Goal: Book appointment/travel/reservation

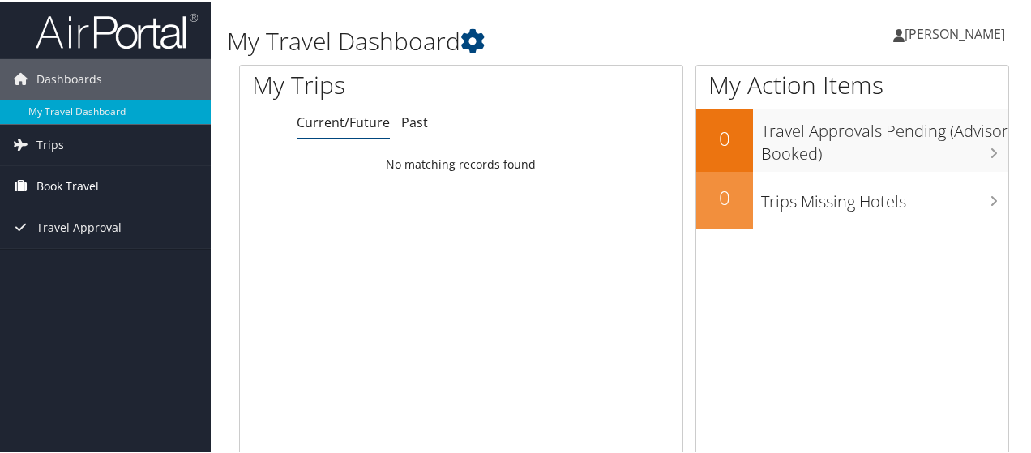
click at [60, 185] on span "Book Travel" at bounding box center [67, 184] width 62 height 41
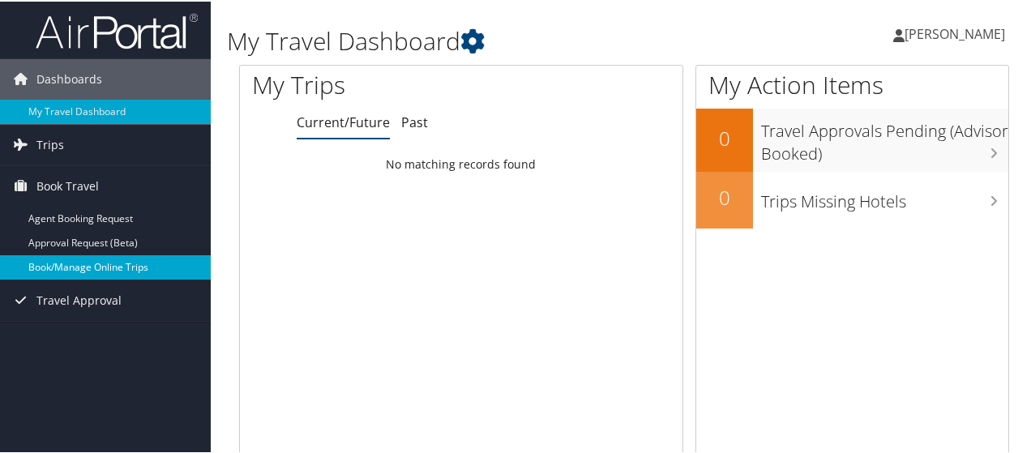
click at [68, 258] on link "Book/Manage Online Trips" at bounding box center [105, 266] width 211 height 24
